Goal: Book appointment/travel/reservation

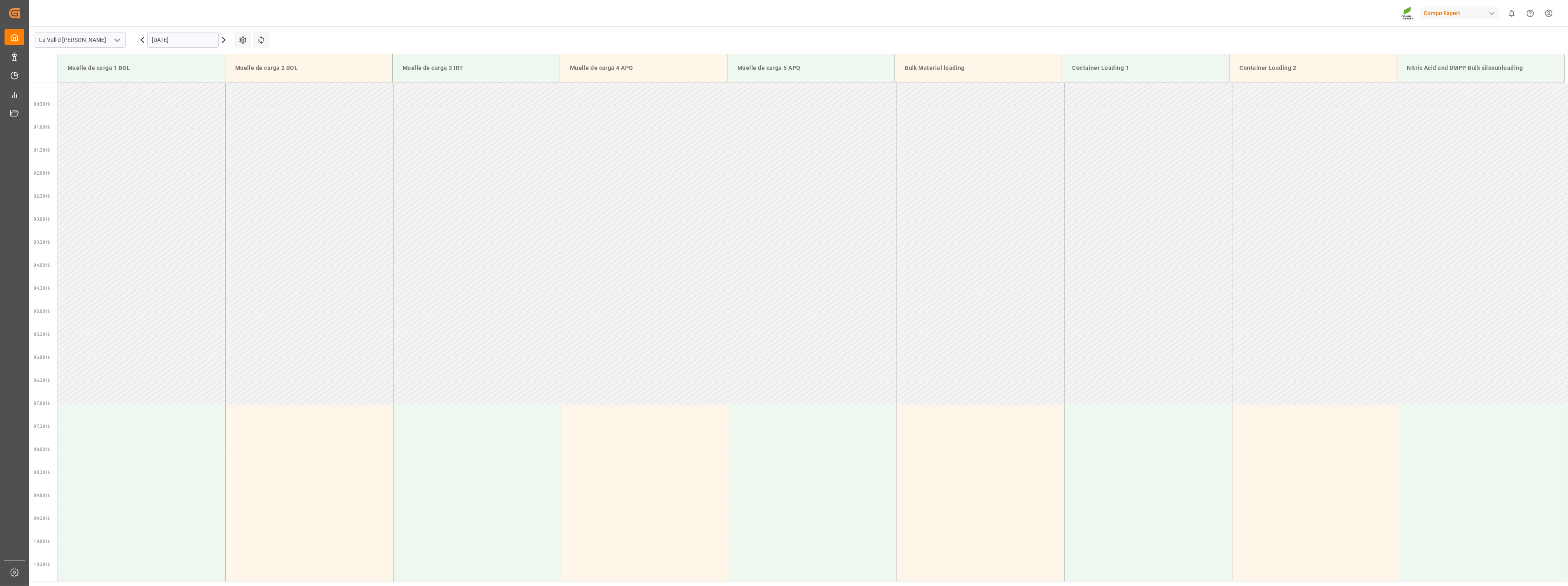
scroll to position [547, 0]
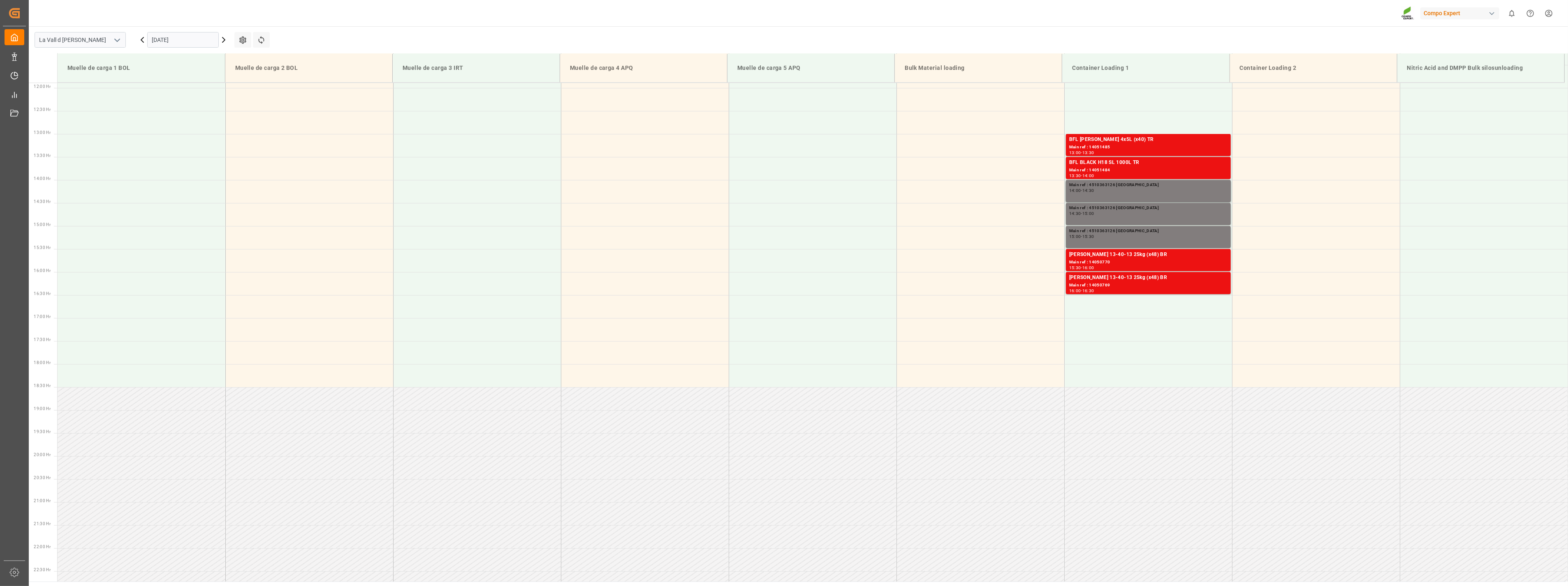
click at [195, 39] on input "[DATE]" at bounding box center [183, 40] width 72 height 16
click at [187, 107] on span "10" at bounding box center [189, 105] width 5 height 5
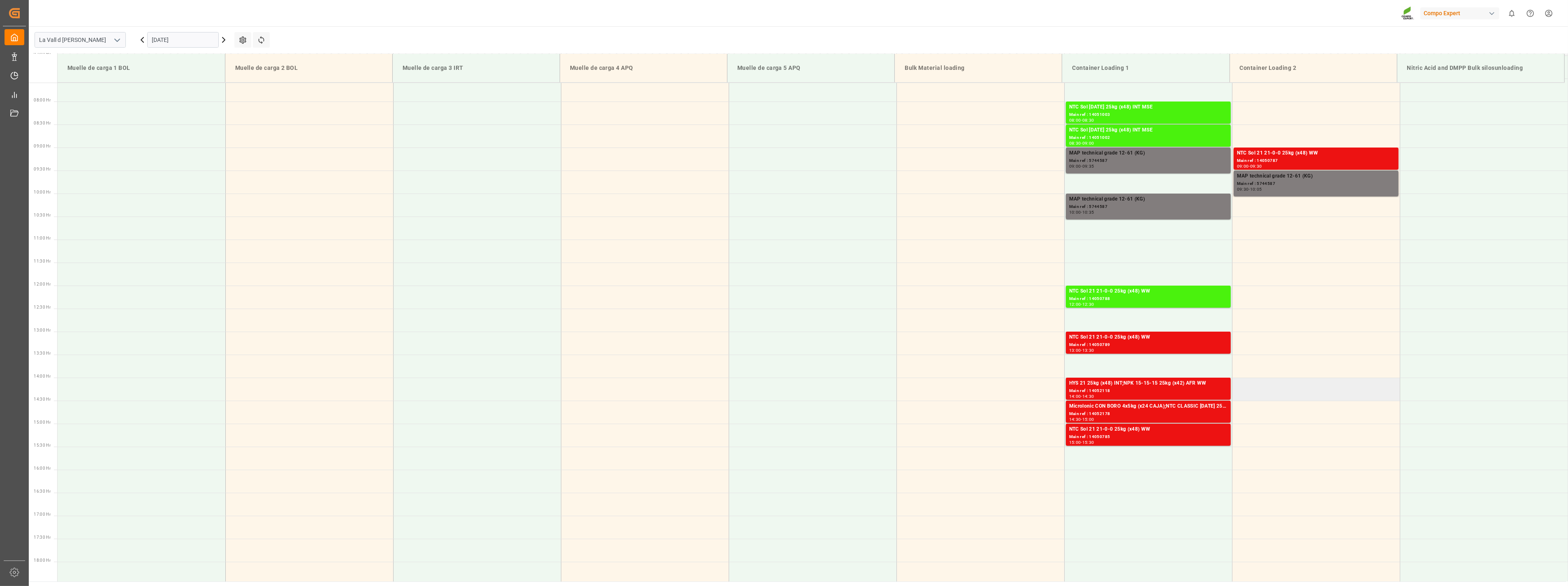
scroll to position [318, 0]
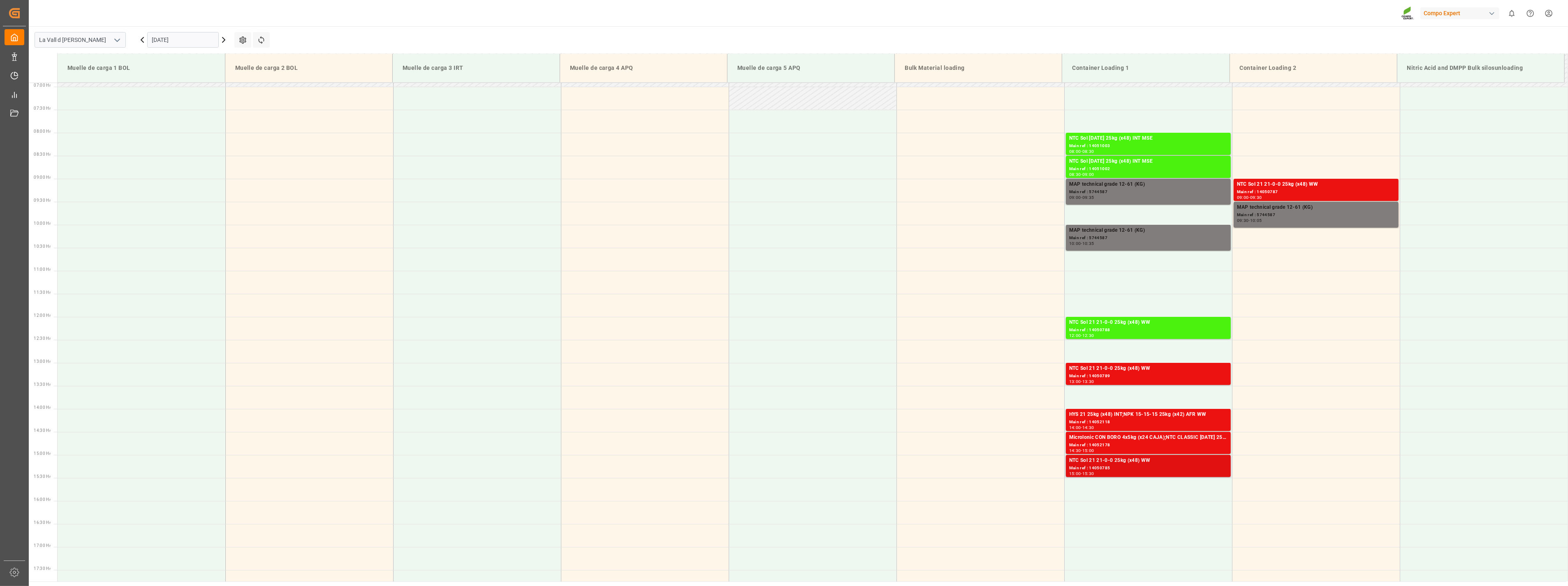
click at [1104, 461] on div "NTC Sol 21 21-0-0 25kg (x48) WW" at bounding box center [1149, 461] width 158 height 9
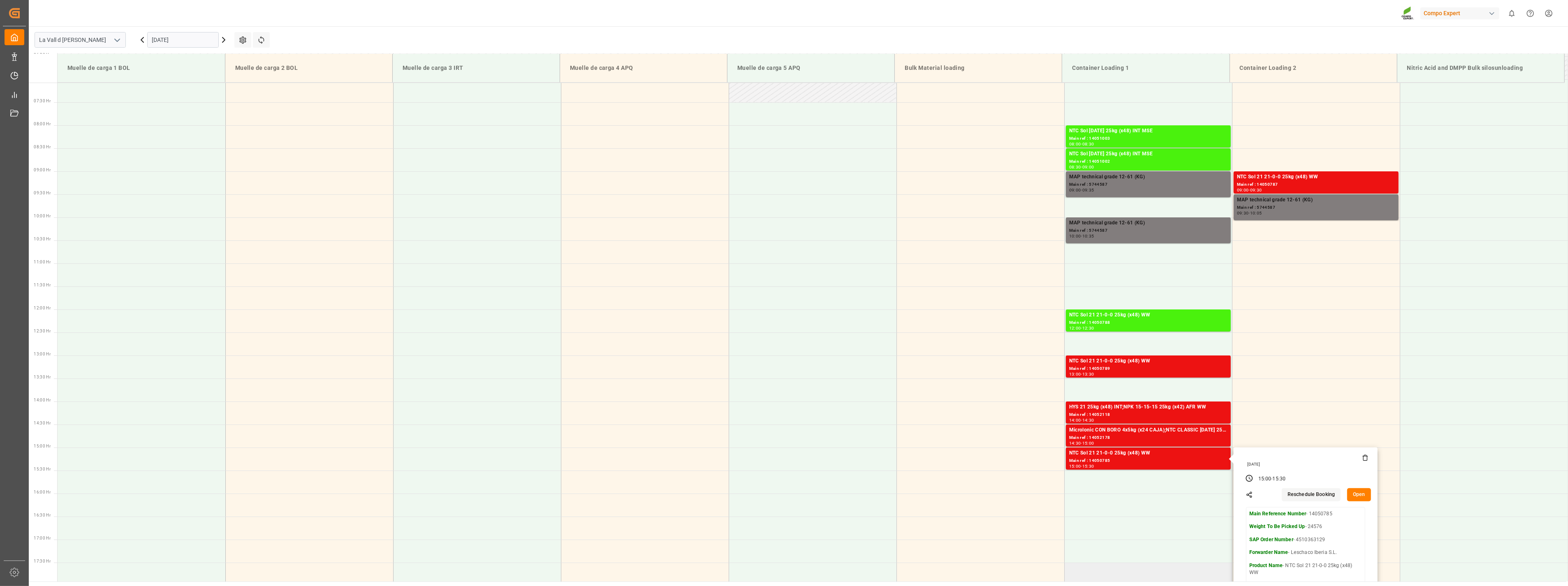
scroll to position [273, 0]
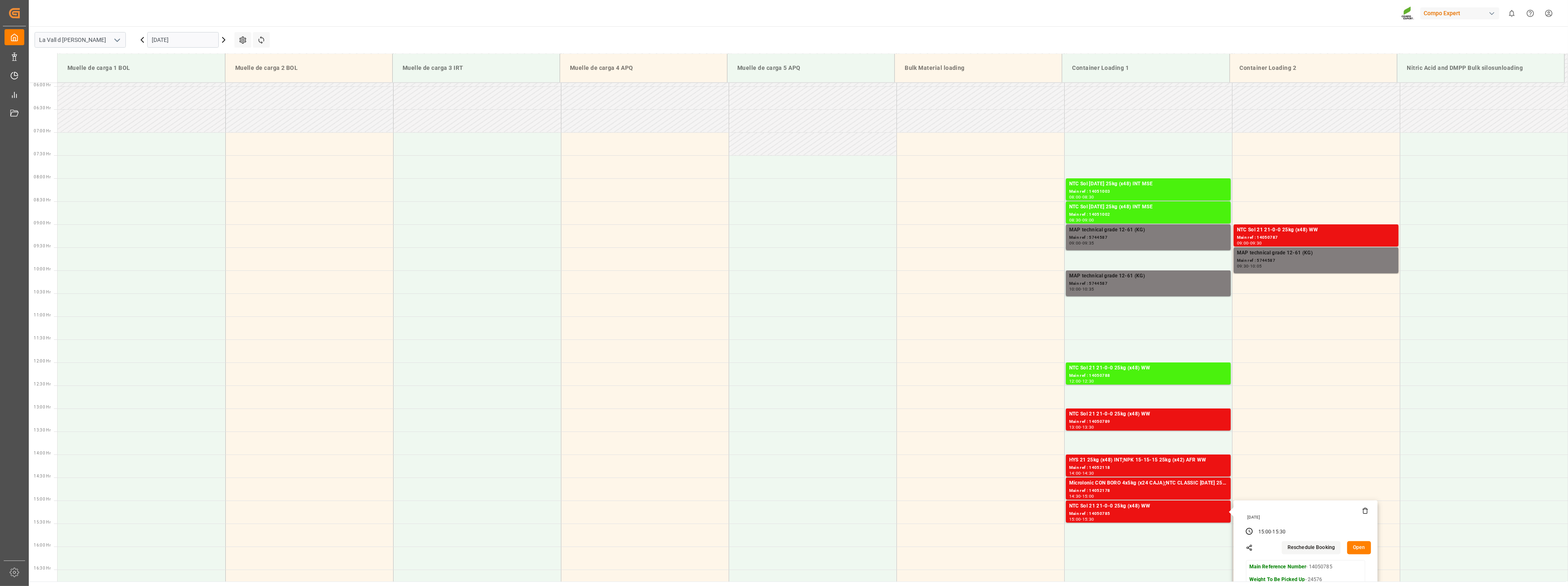
click at [200, 35] on input "[DATE]" at bounding box center [183, 40] width 72 height 16
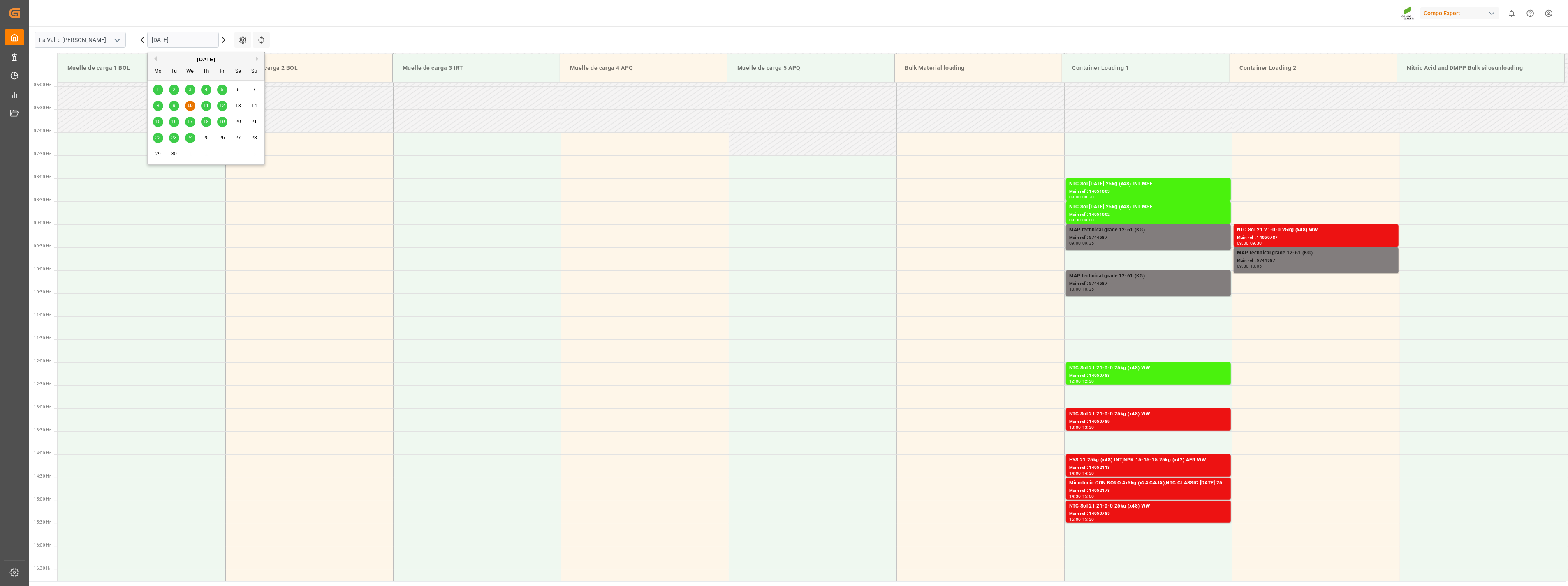
click at [207, 106] on span "11" at bounding box center [206, 105] width 5 height 5
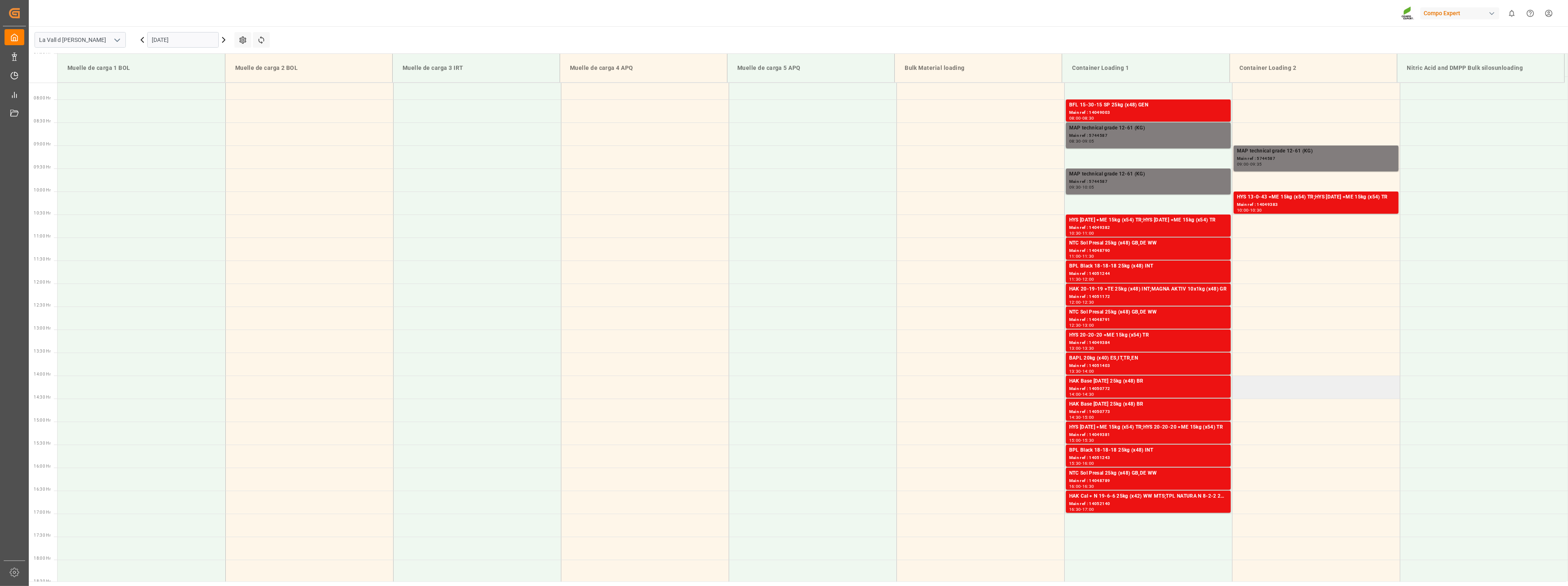
scroll to position [364, 0]
